Goal: Obtain resource: Download file/media

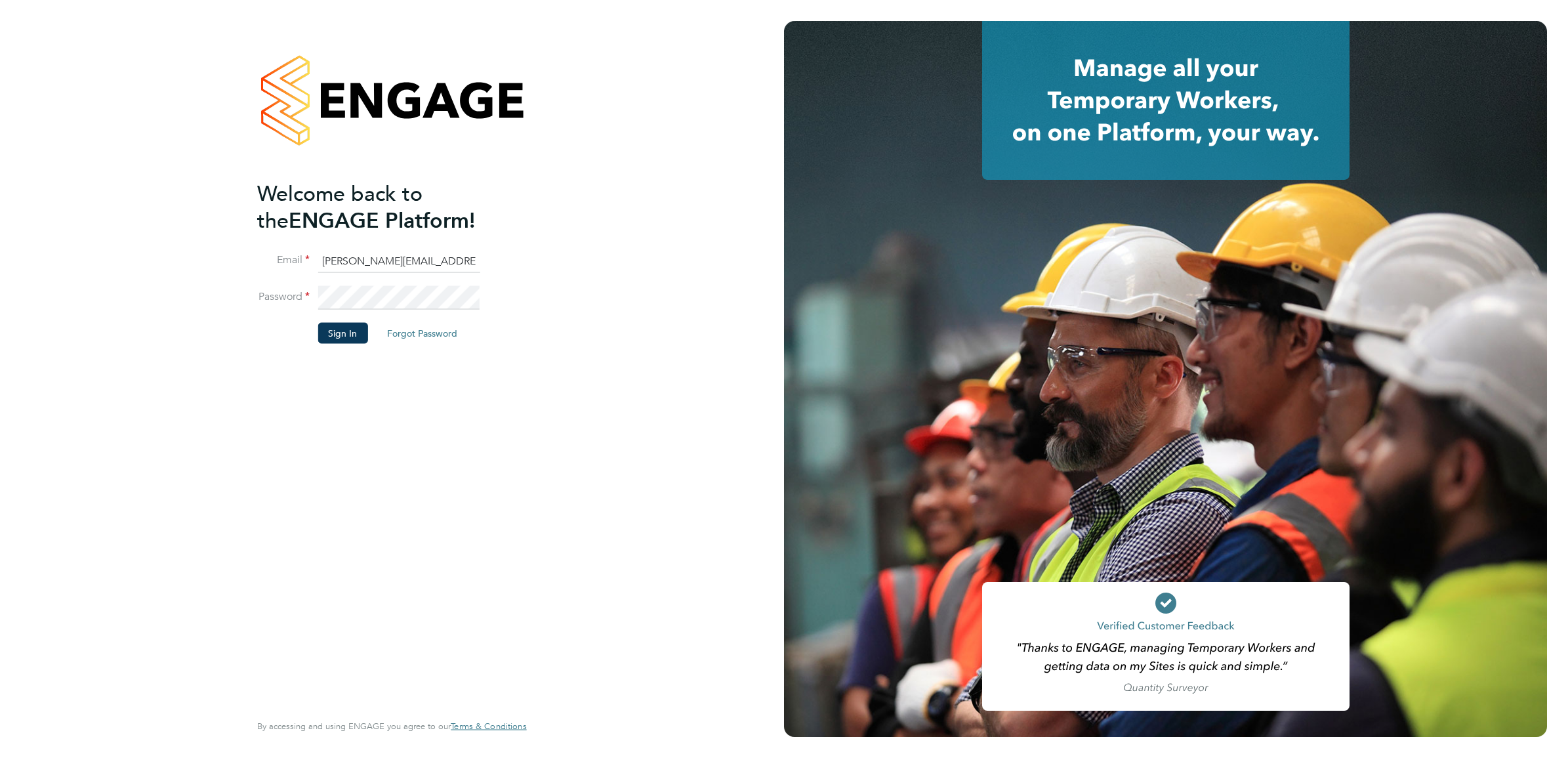
click at [377, 264] on input "Sasha.apleona@pretiumresourcing.co.uk" at bounding box center [399, 261] width 162 height 24
type input "ABM@pretiumresourcing.co.uk"
click at [351, 332] on button "Sign In" at bounding box center [342, 333] width 50 height 21
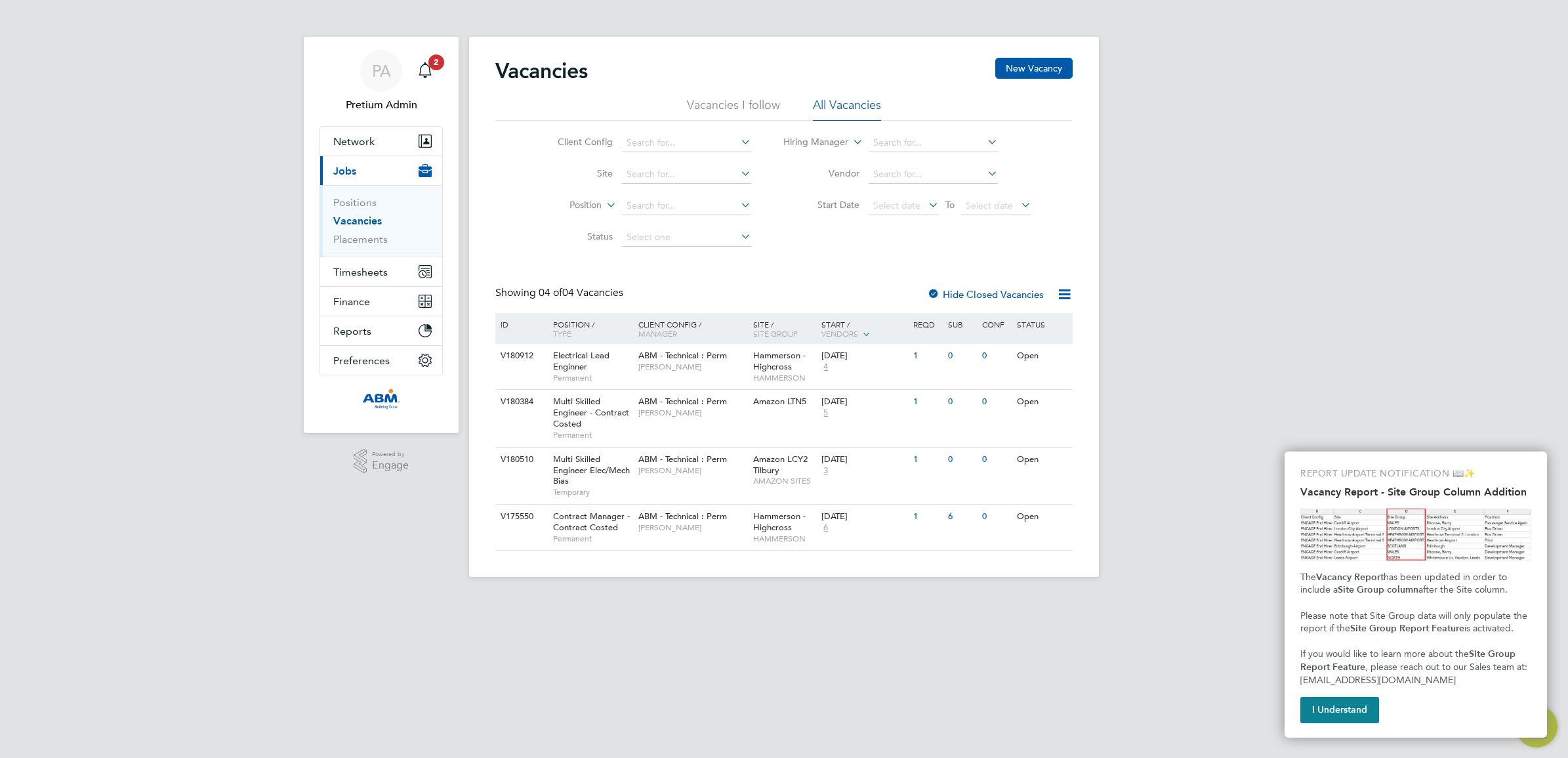
click at [969, 300] on div "Hide Closed Vacancies" at bounding box center [982, 295] width 129 height 16
click at [968, 293] on label "Hide Closed Vacancies" at bounding box center [985, 294] width 117 height 12
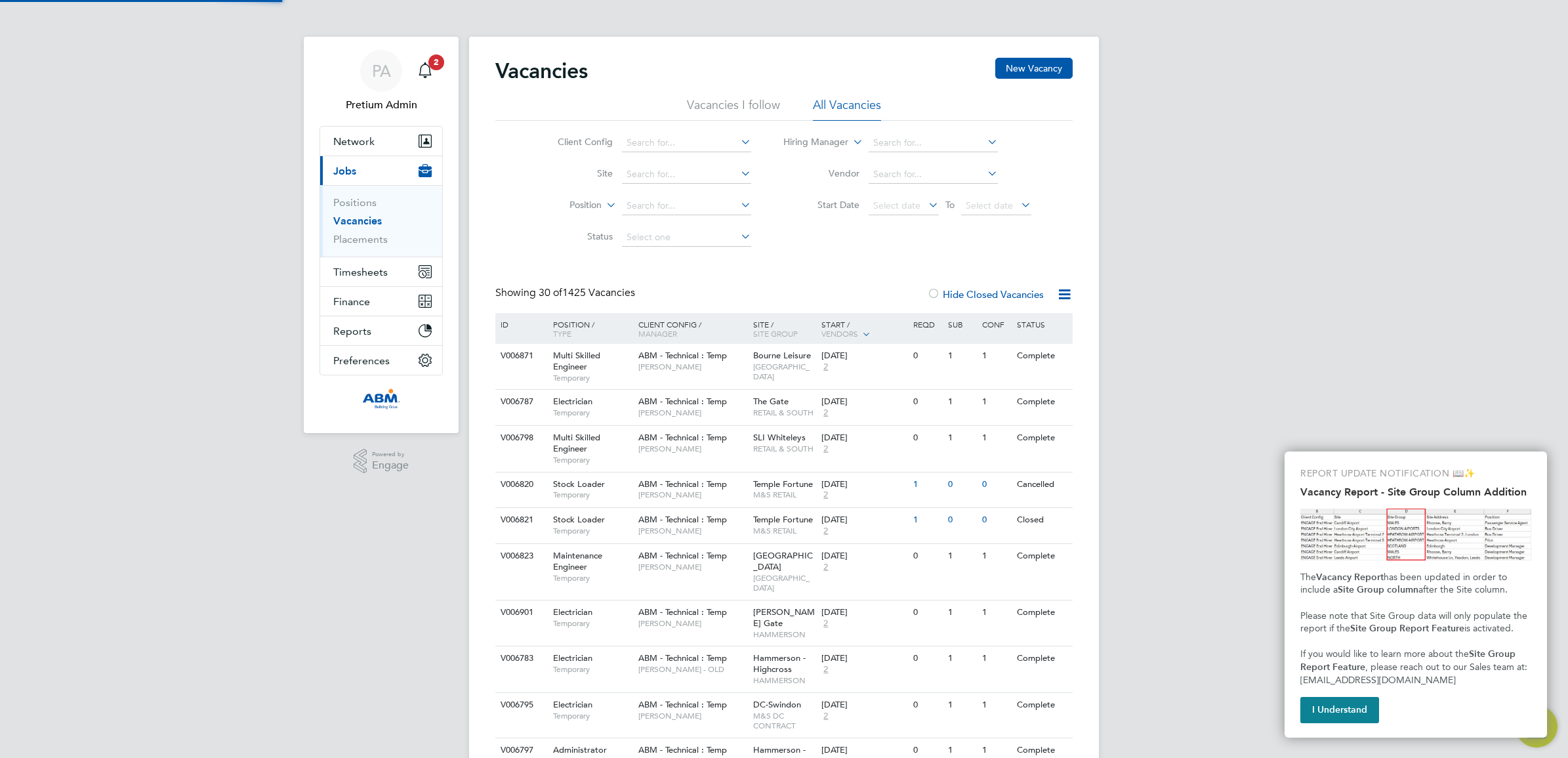
click at [1067, 296] on icon at bounding box center [1065, 295] width 16 height 16
click at [991, 323] on li "Download Vacancies Report" at bounding box center [1003, 325] width 133 height 18
click at [1337, 707] on button "I Understand" at bounding box center [1340, 710] width 79 height 26
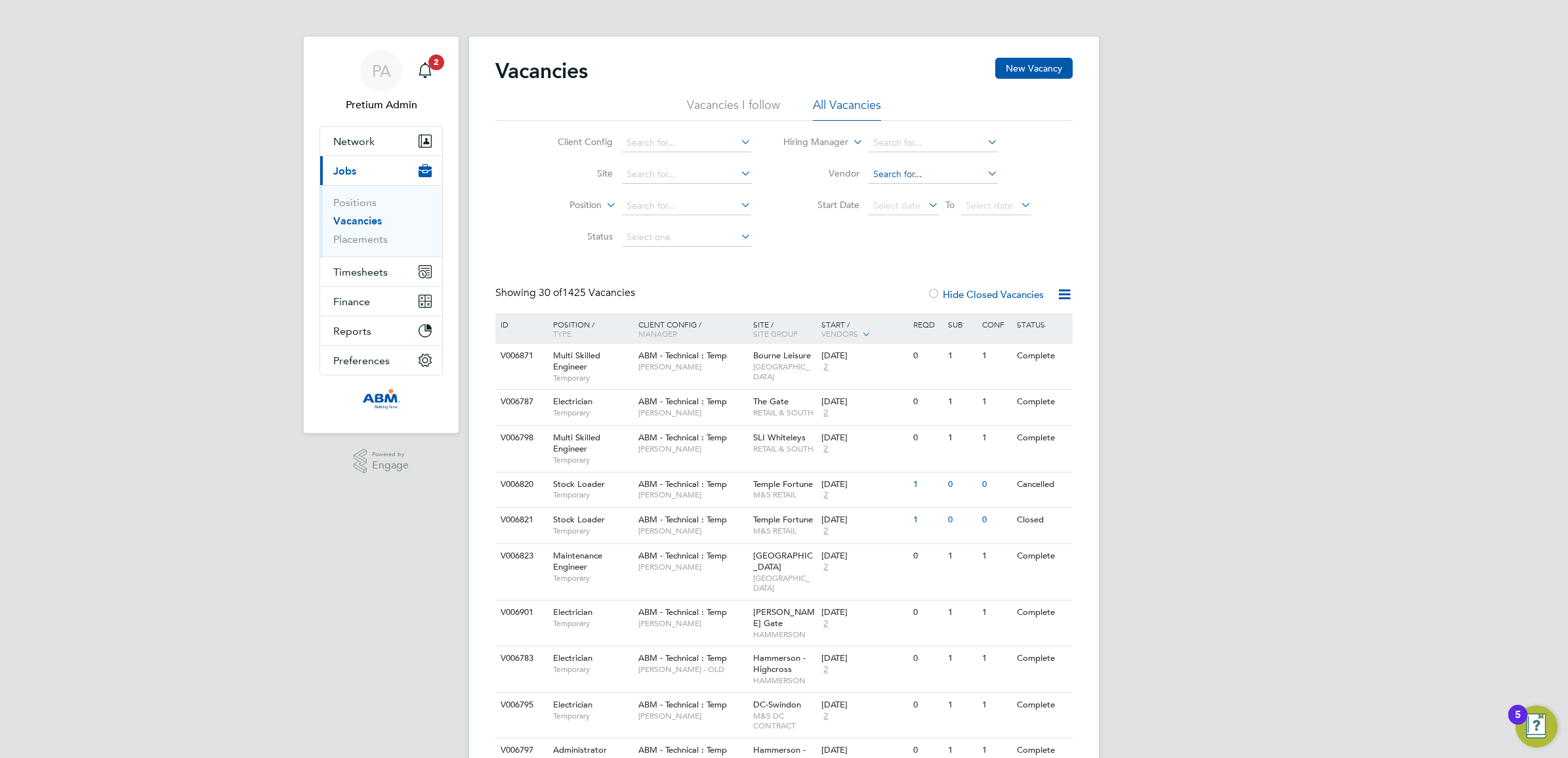
click at [900, 175] on input at bounding box center [934, 174] width 129 height 18
type input "w"
click at [942, 230] on li "Tec rec (Engineering Recruitment Specialists) Ltd" at bounding box center [973, 228] width 212 height 18
type input "Tecrec (Engineering Recruitment Specialists) Ltd"
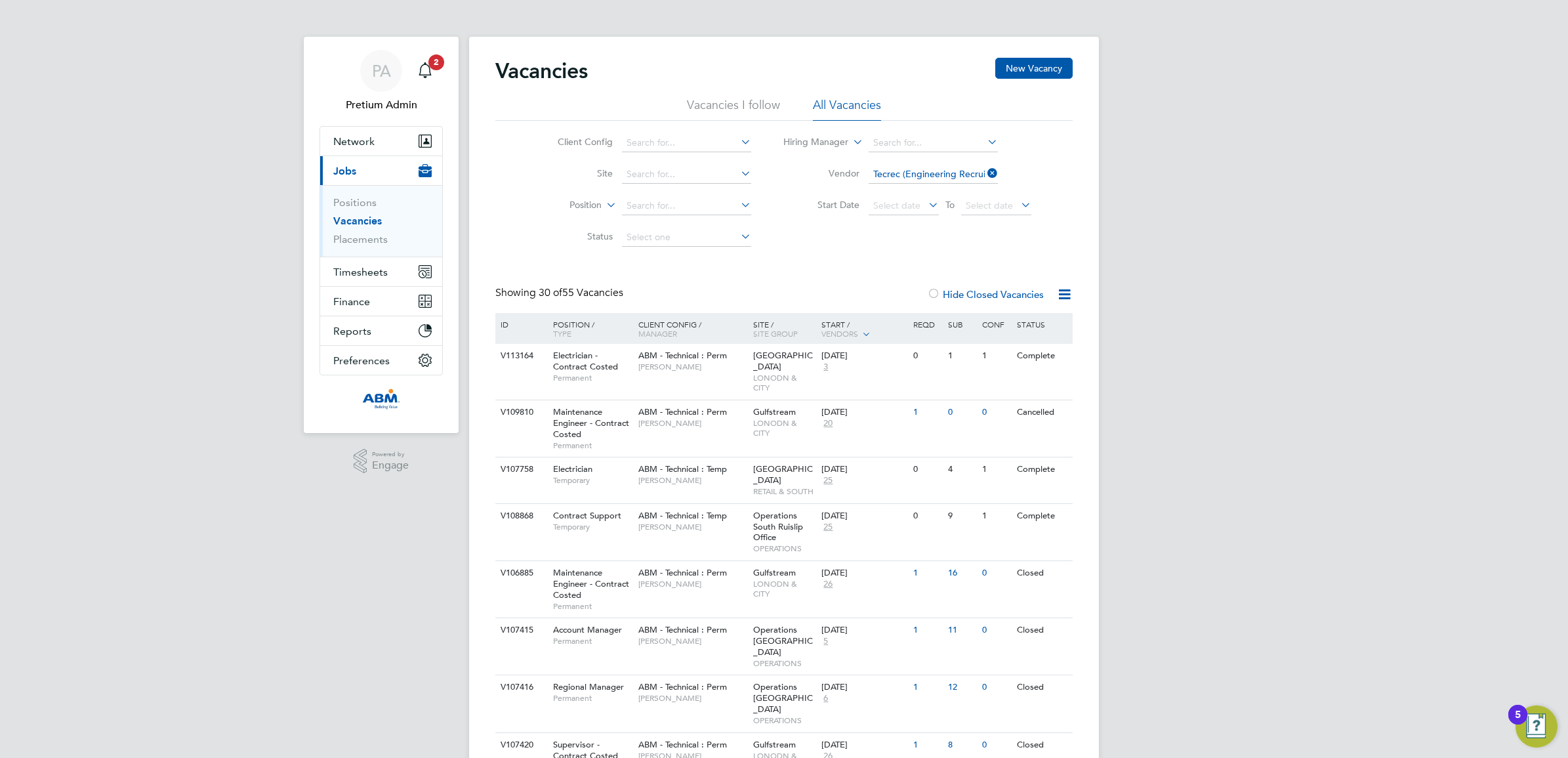
click at [1065, 291] on icon at bounding box center [1065, 295] width 16 height 16
click at [1031, 323] on li "Download Vacancies Report" at bounding box center [1003, 325] width 133 height 18
